Goal: Information Seeking & Learning: Learn about a topic

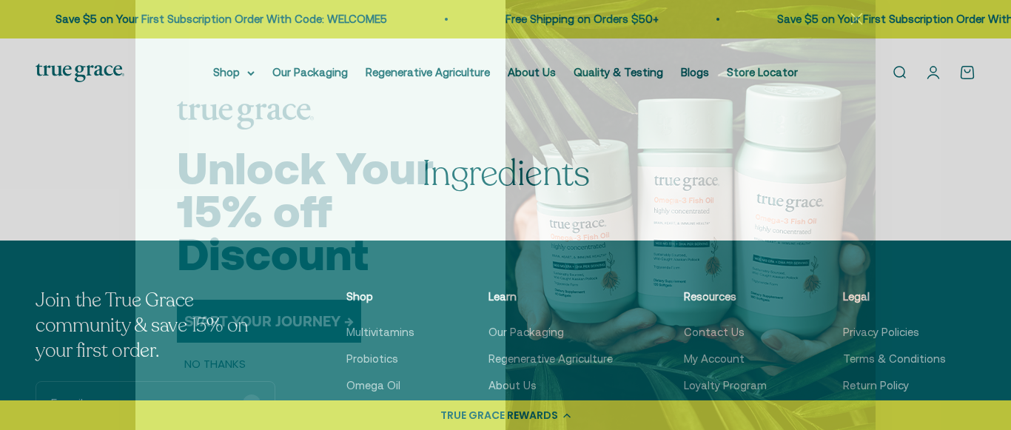
click at [856, 19] on icon "Close dialog" at bounding box center [857, 19] width 10 height 10
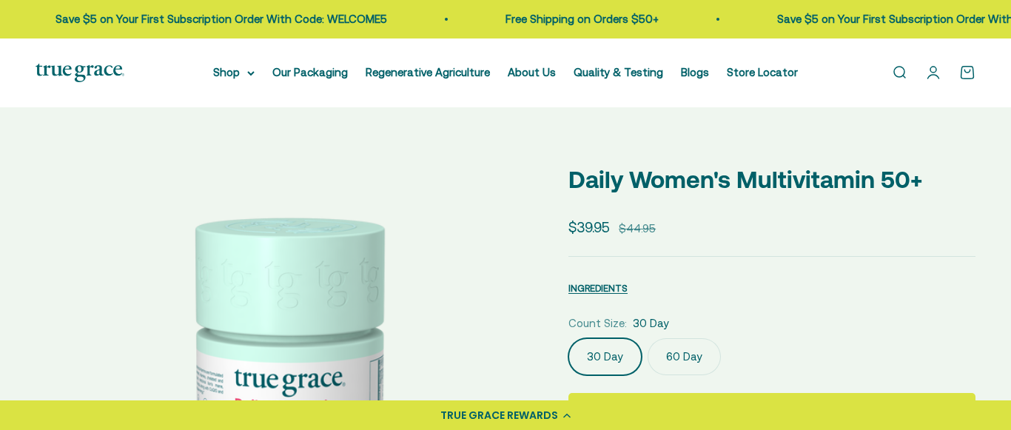
select select "3"
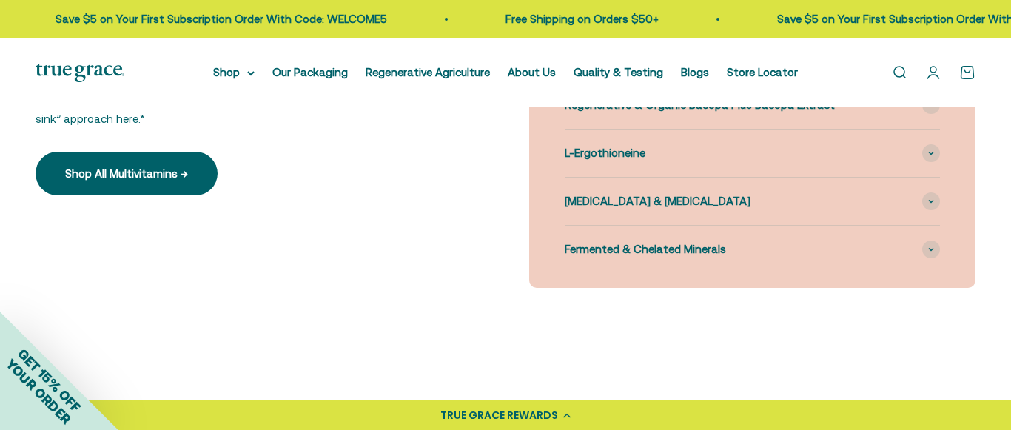
scroll to position [1056, 0]
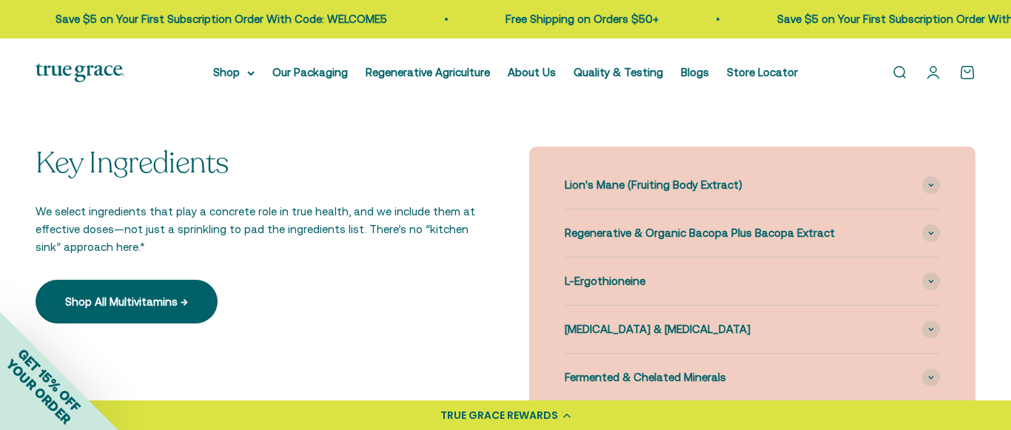
scroll to position [888, 0]
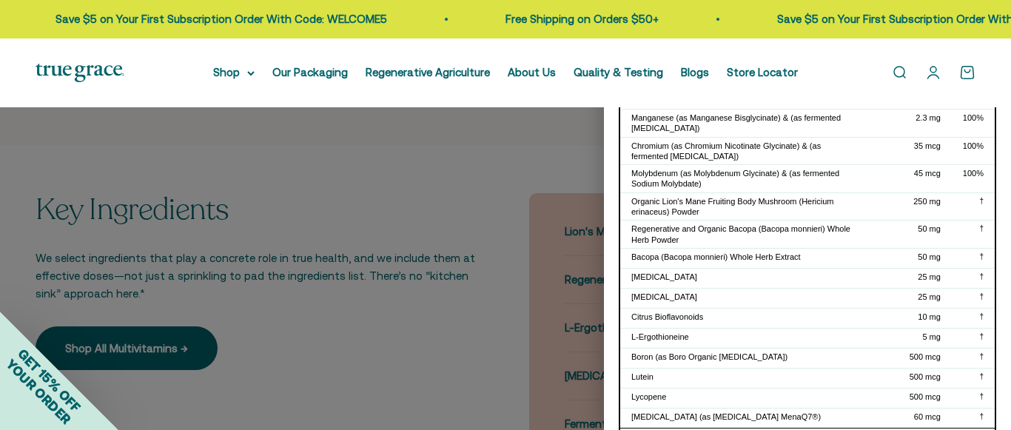
scroll to position [444, 0]
